Goal: Navigation & Orientation: Find specific page/section

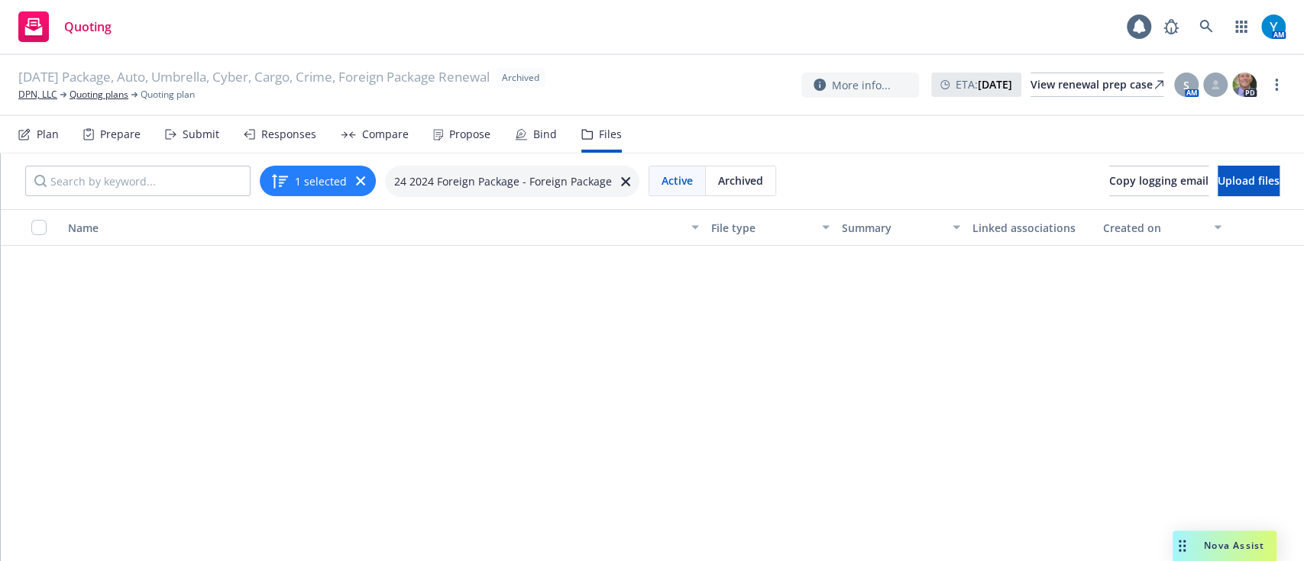
scroll to position [761, 0]
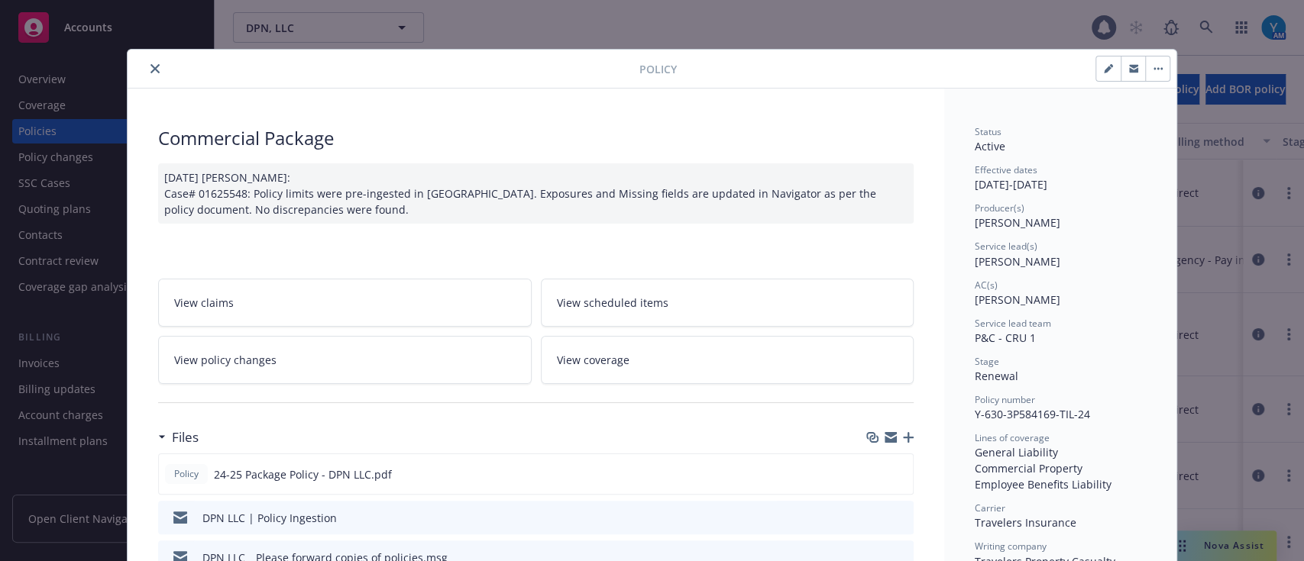
click at [133, 83] on div "Policy" at bounding box center [652, 69] width 1049 height 39
click at [146, 74] on button "close" at bounding box center [155, 69] width 18 height 18
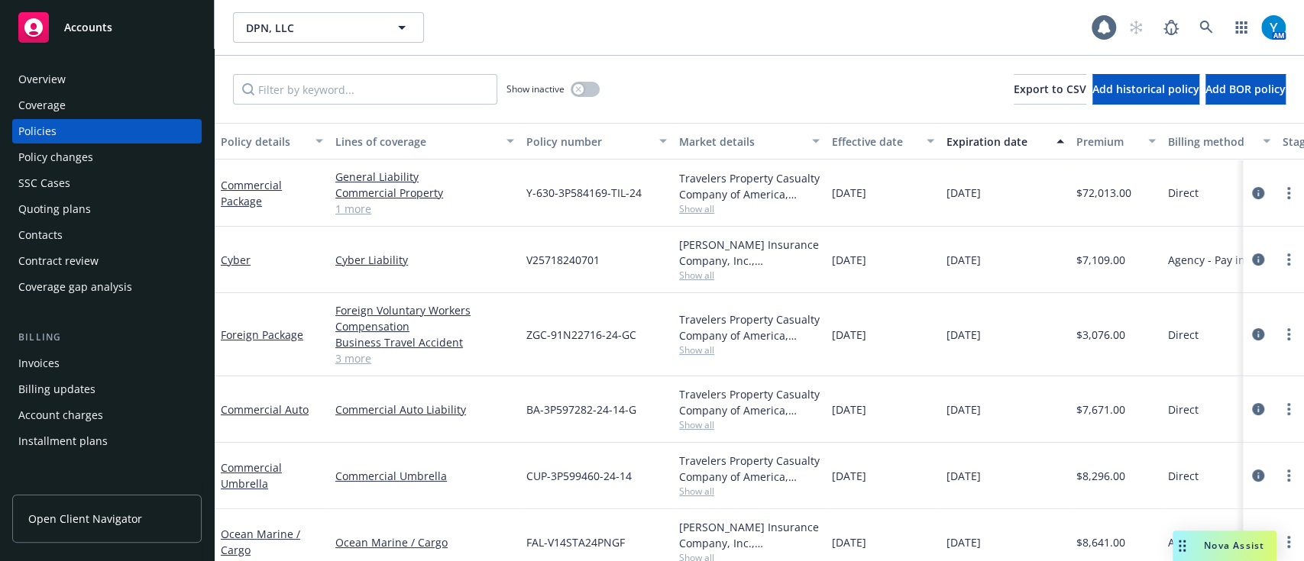
click at [63, 74] on div "Overview" at bounding box center [41, 79] width 47 height 24
